Goal: Transaction & Acquisition: Download file/media

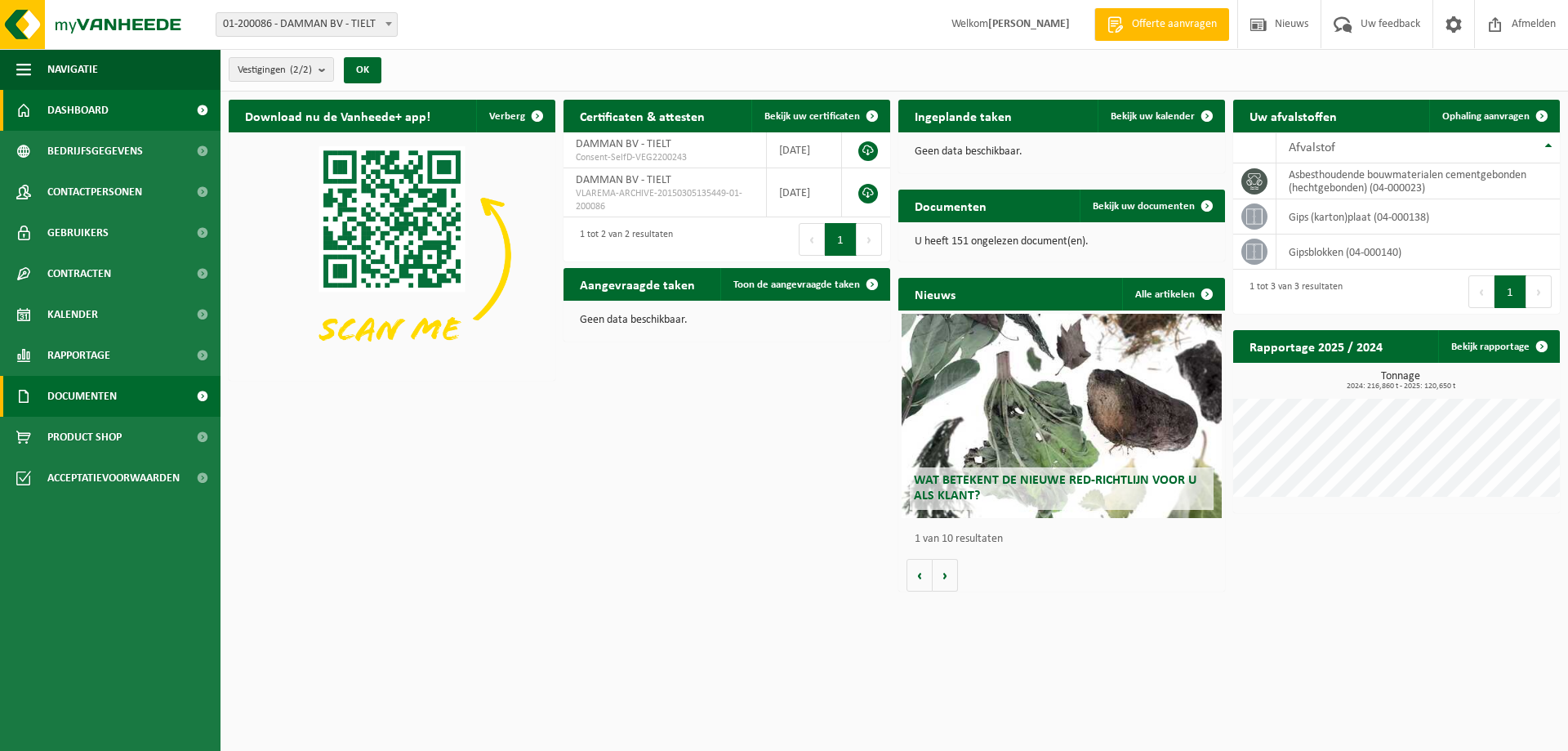
click at [71, 398] on span "Documenten" at bounding box center [82, 396] width 70 height 41
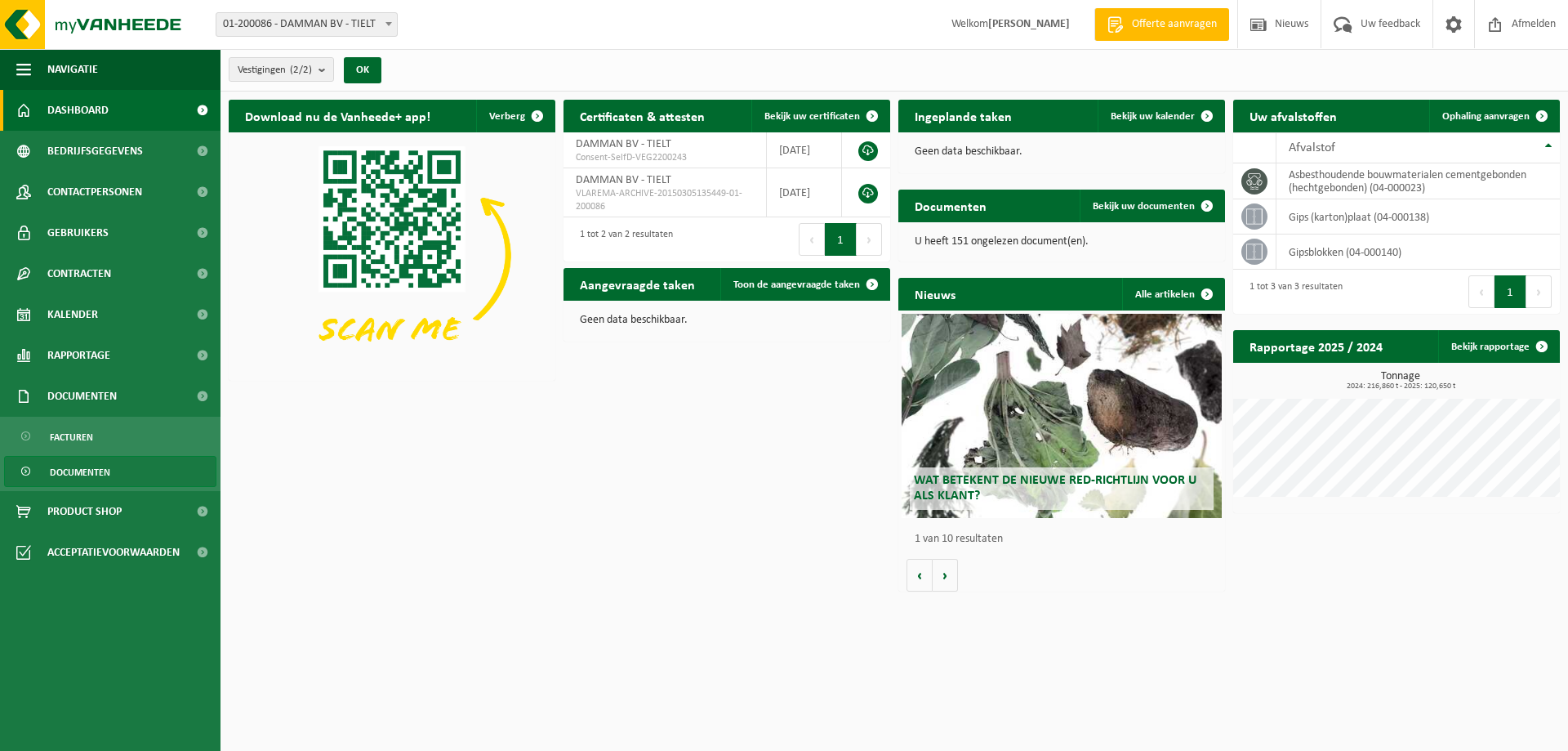
click at [76, 471] on span "Documenten" at bounding box center [80, 472] width 60 height 31
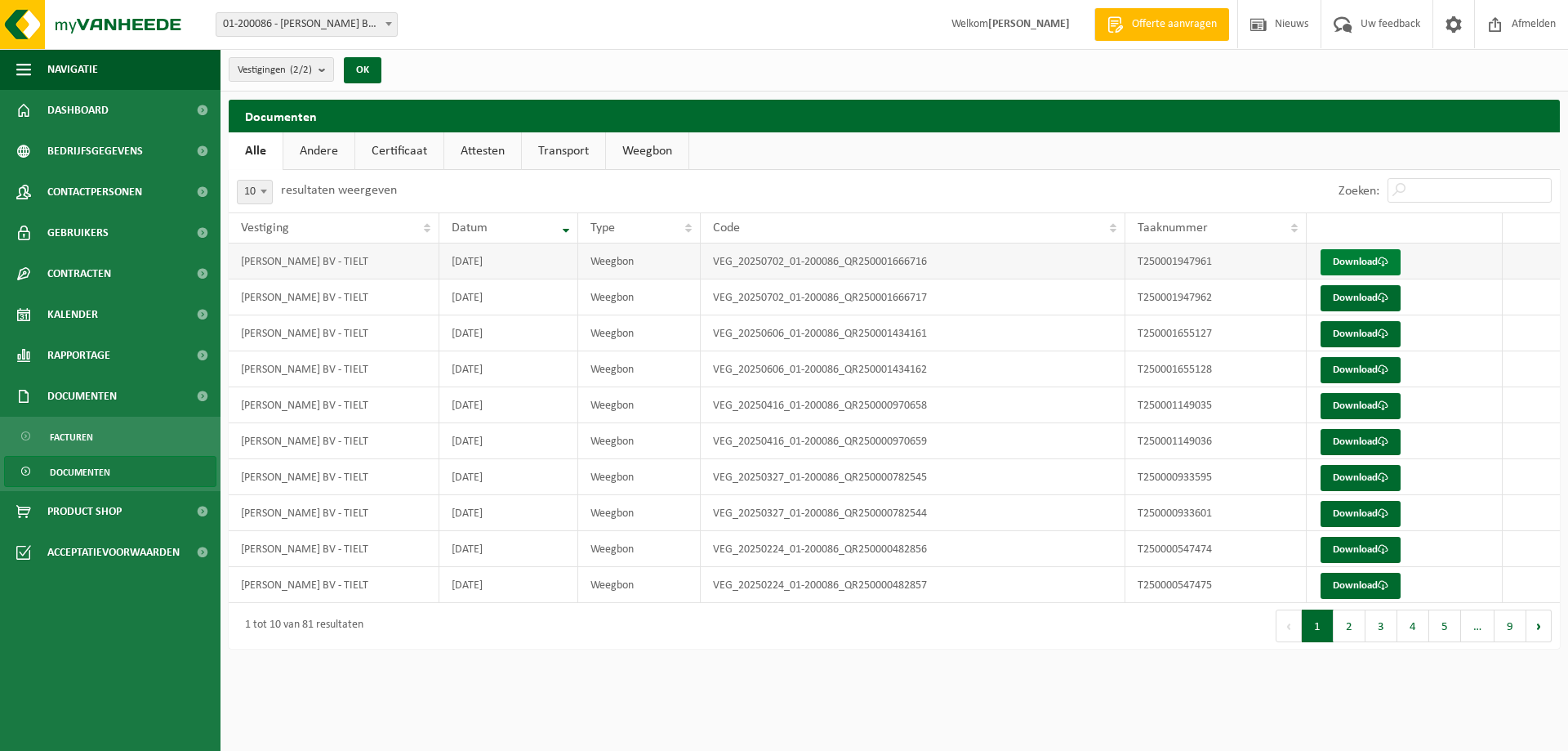
click at [1353, 260] on link "Download" at bounding box center [1360, 263] width 80 height 26
click at [1336, 294] on link "Download" at bounding box center [1360, 299] width 80 height 26
click at [1508, 21] on span "Afmelden" at bounding box center [1534, 24] width 53 height 48
